Goal: Use online tool/utility

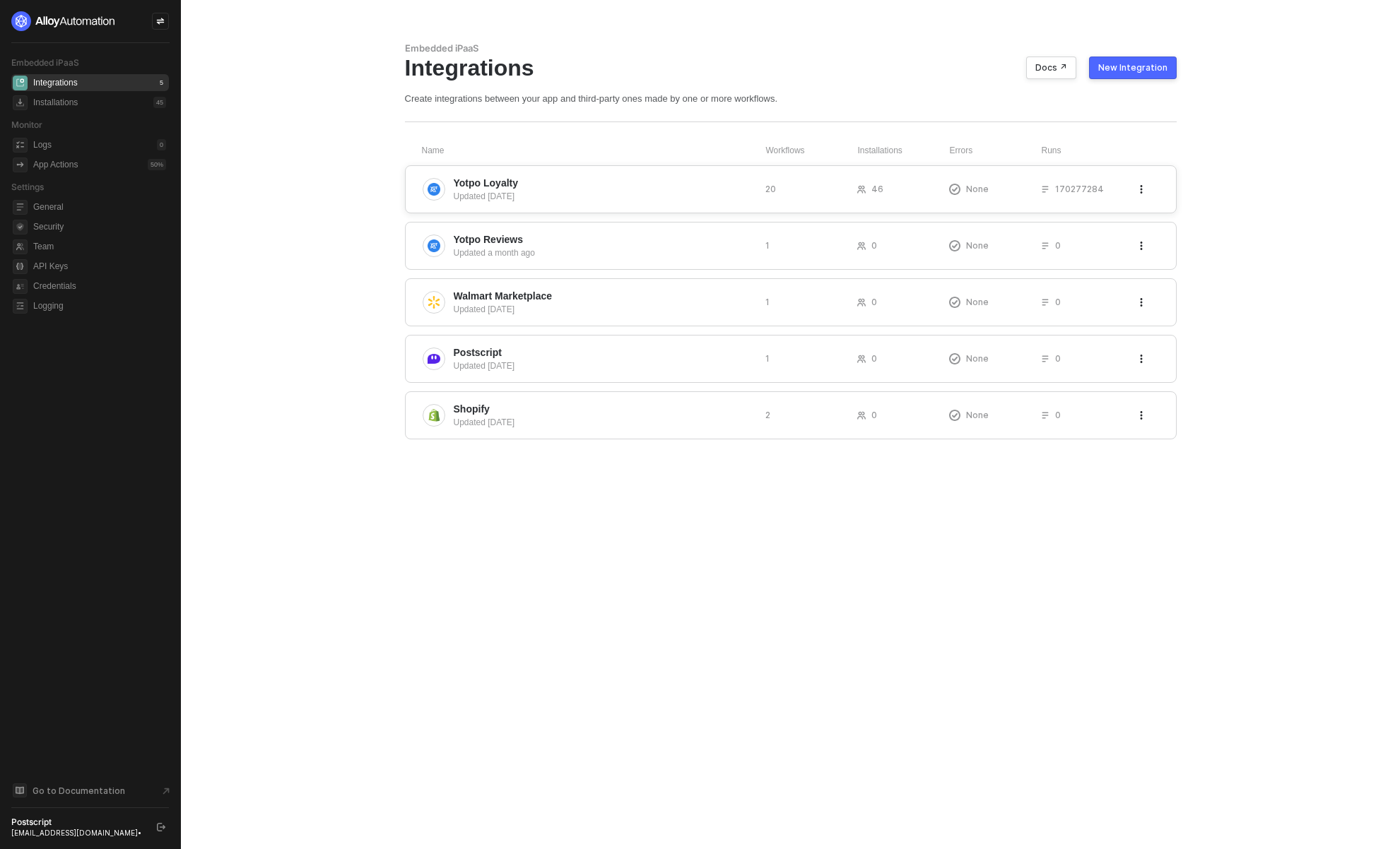
click at [536, 184] on span "Yotpo Loyalty" at bounding box center [604, 182] width 301 height 14
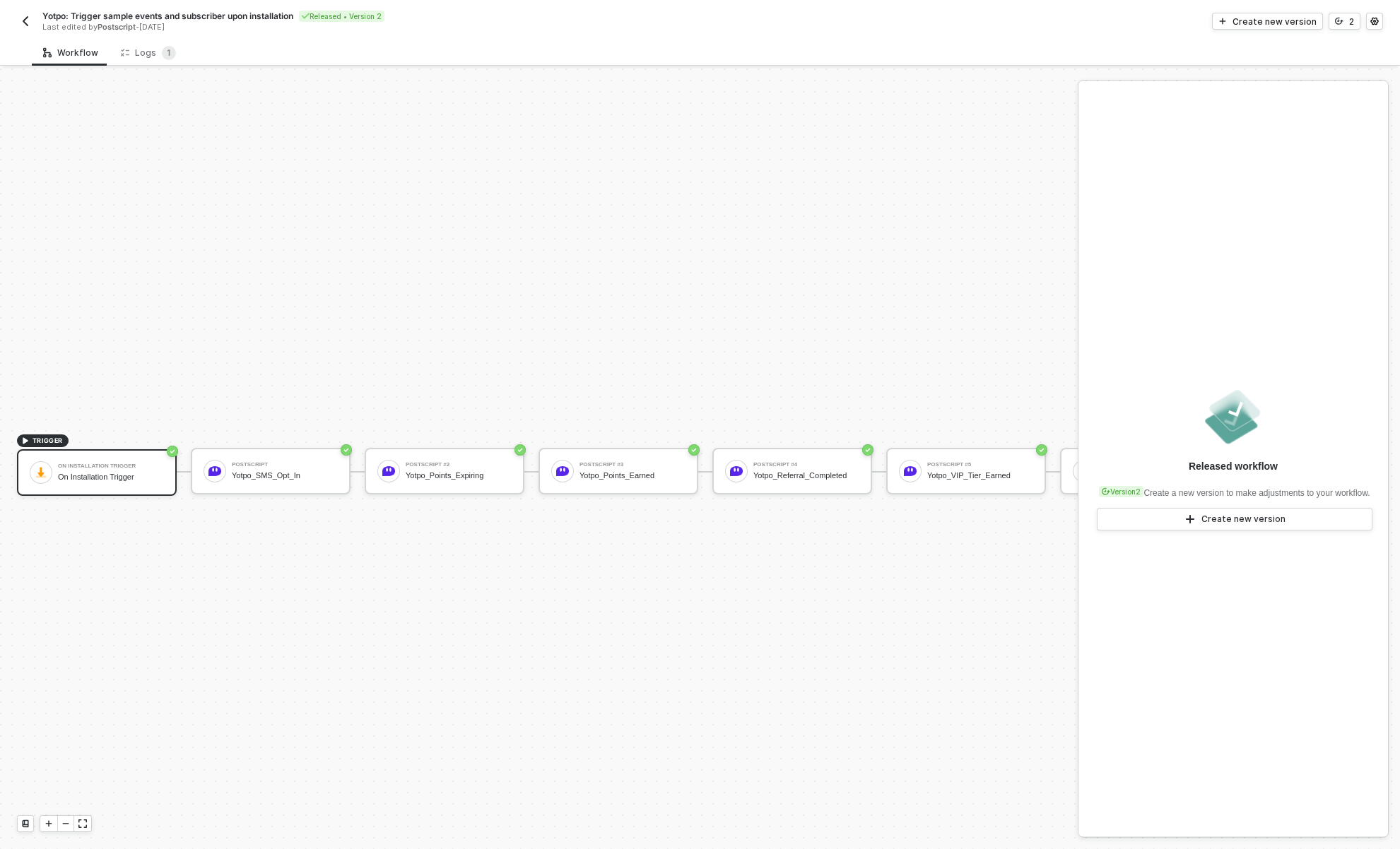
scroll to position [37, 0]
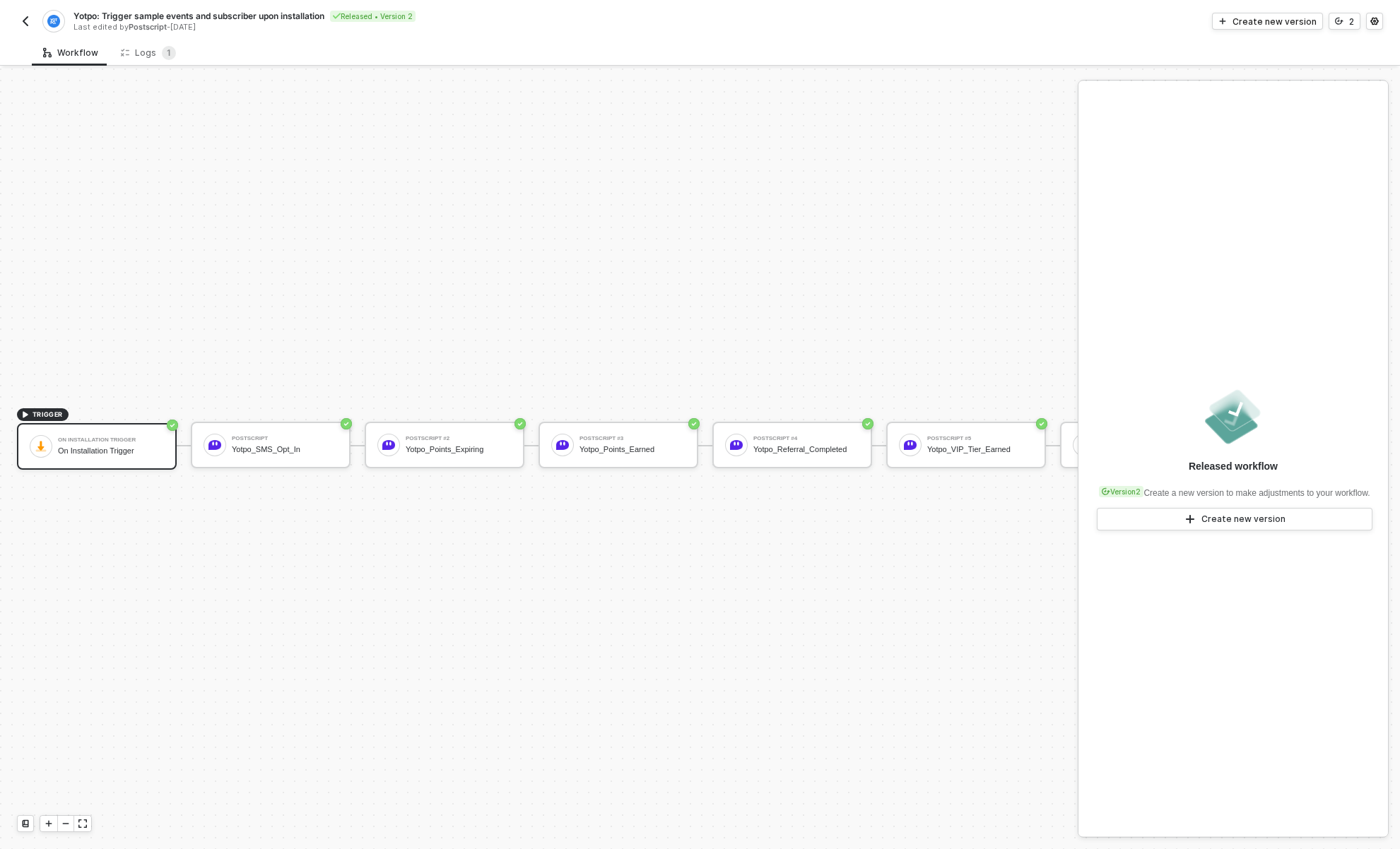
drag, startPoint x: 866, startPoint y: 565, endPoint x: 683, endPoint y: 573, distance: 183.2
click at [683, 573] on div "TRIGGER On Installation Trigger On Installation Trigger Postscript Yotpo_SMS_Op…" at bounding box center [1400, 445] width 2800 height 806
drag, startPoint x: 876, startPoint y: 544, endPoint x: 427, endPoint y: 806, distance: 519.9
click at [866, 546] on div "TRIGGER On Installation Trigger On Installation Trigger Postscript Yotpo_SMS_Op…" at bounding box center [1400, 445] width 2800 height 806
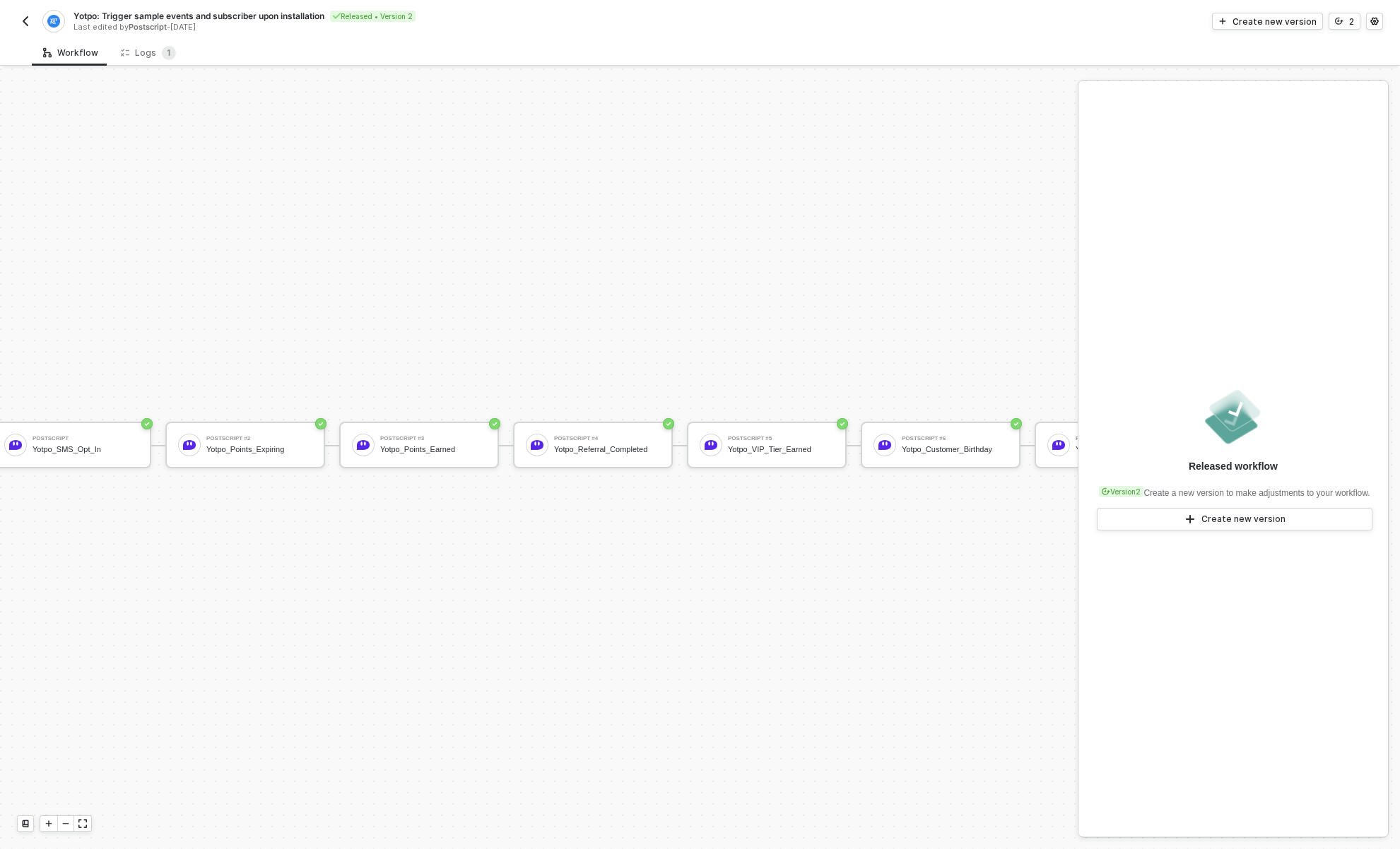
scroll to position [37, 164]
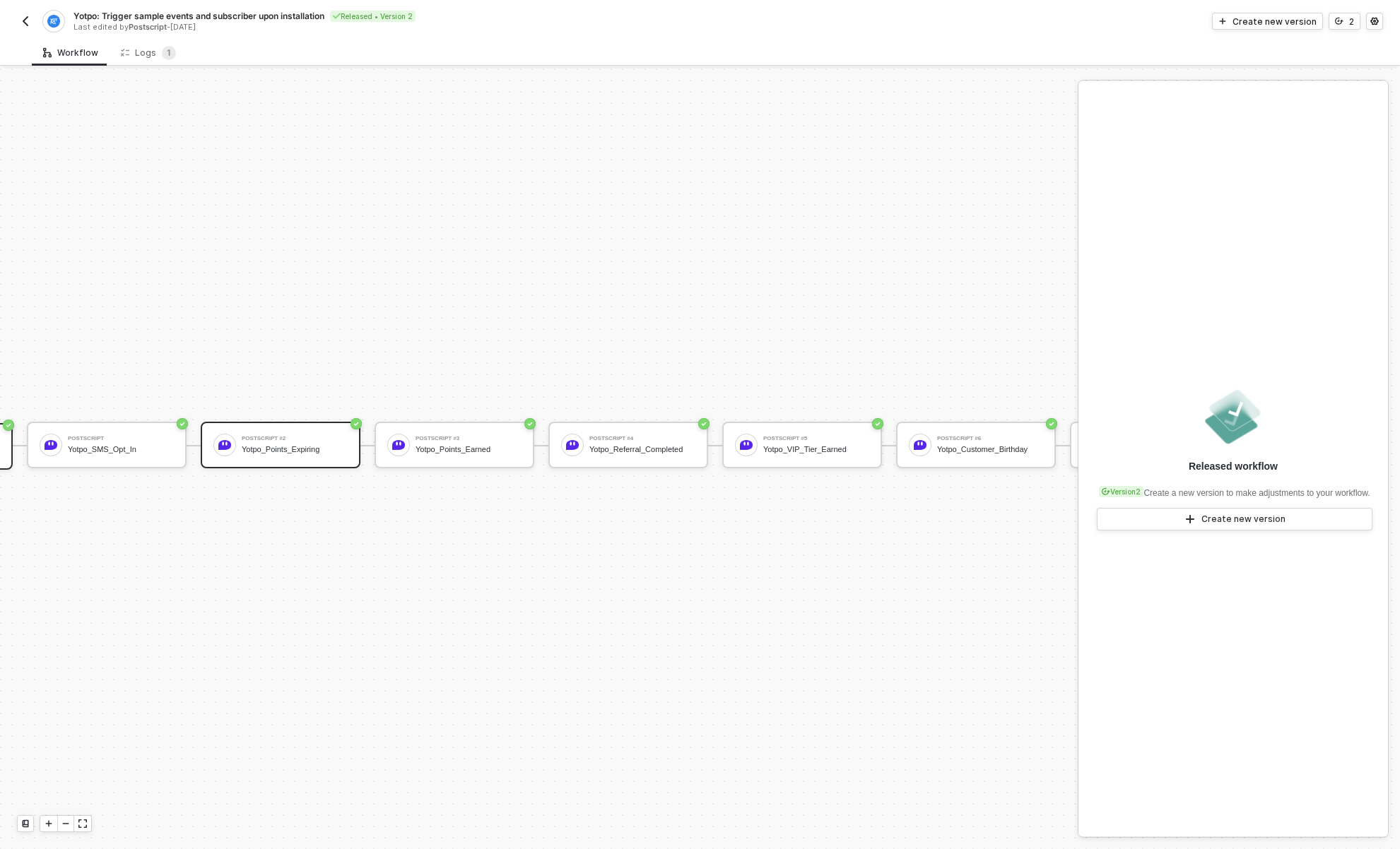
click at [306, 445] on div "Yotpo_Points_Expiring" at bounding box center [295, 450] width 106 height 9
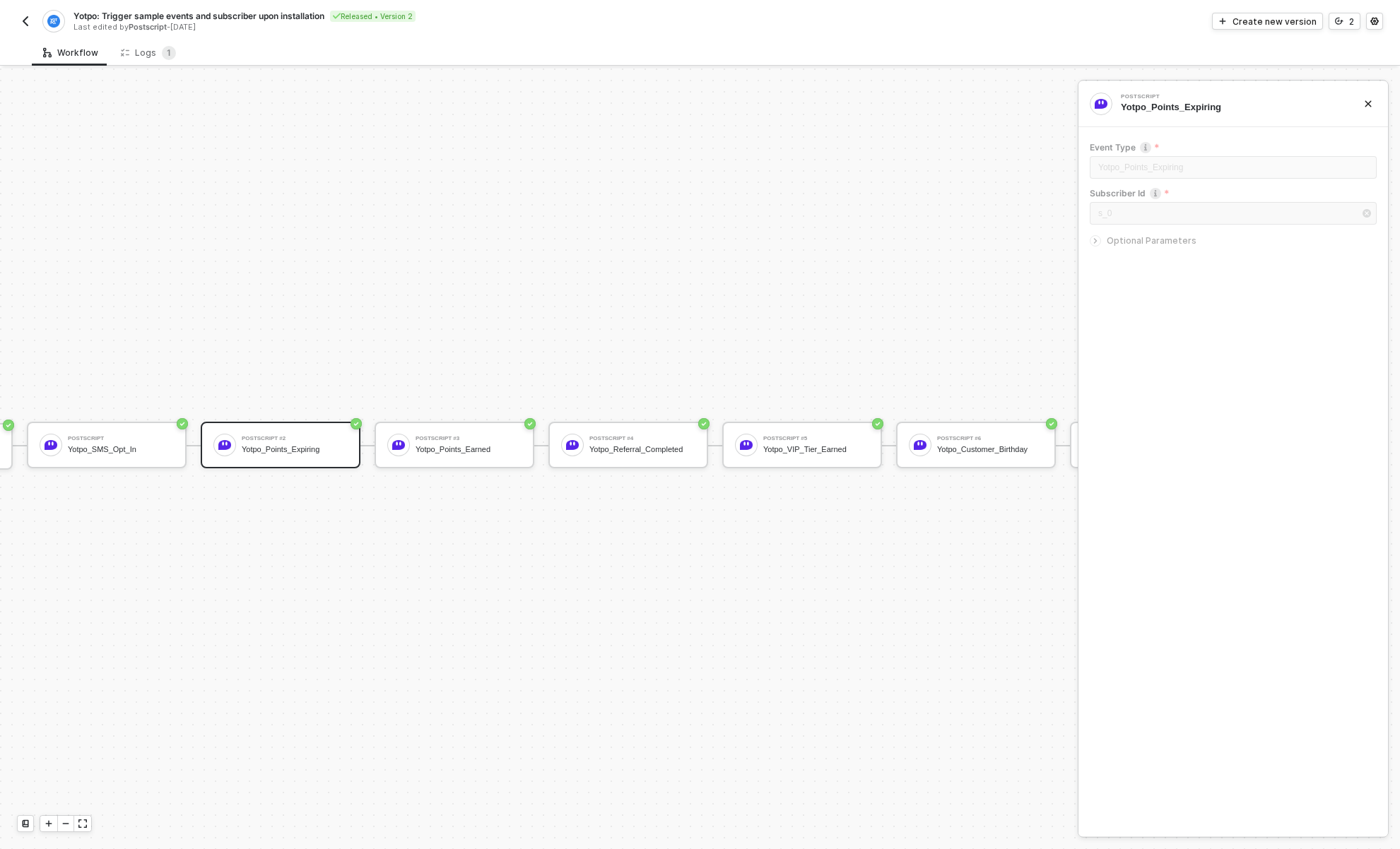
click at [1150, 246] on div "Optional Parameters" at bounding box center [1233, 241] width 287 height 15
click at [1159, 241] on span "Optional Parameters" at bounding box center [1151, 240] width 90 height 10
click at [620, 241] on div "TRIGGER On Installation Trigger On Installation Trigger Postscript Yotpo_SMS_Op…" at bounding box center [1316, 445] width 2959 height 806
